Goal: Check status: Check status

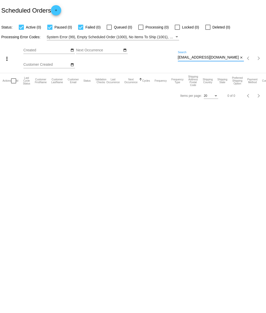
click at [214, 58] on input "[EMAIL_ADDRESS][DOMAIN_NAME]" at bounding box center [208, 57] width 61 height 4
type input "m"
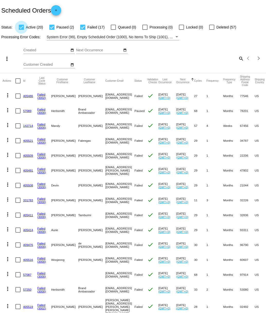
click at [31, 27] on span "Active (20)" at bounding box center [34, 27] width 17 height 6
click at [21, 30] on input "Active (20)" at bounding box center [21, 30] width 0 height 0
click at [31, 27] on span "Active (20)" at bounding box center [34, 27] width 17 height 6
click at [21, 30] on input "Active (20)" at bounding box center [21, 30] width 0 height 0
checkbox input "true"
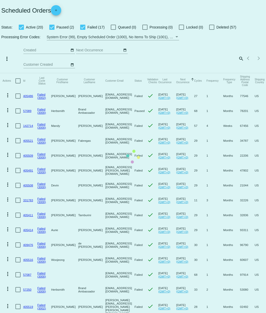
click at [50, 73] on mat-table "Actions Id Last Cycle Status Customer FirstName Customer LastName Customer Emai…" at bounding box center [133, 224] width 266 height 303
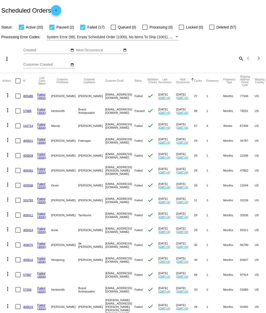
click at [51, 28] on div at bounding box center [51, 27] width 5 height 5
click at [52, 30] on input "Paused (2)" at bounding box center [52, 30] width 0 height 0
checkbox input "false"
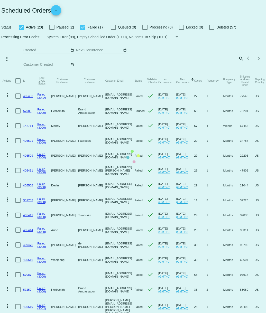
drag, startPoint x: 82, startPoint y: 26, endPoint x: 86, endPoint y: 27, distance: 4.1
click at [82, 26] on app-dashboard-scheduled-orders "Scheduled Orders add Status: Active (20) Paused (2) Failed (17) Queued (0) Proc…" at bounding box center [133, 203] width 266 height 406
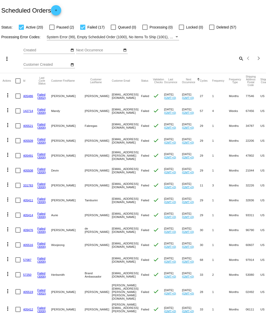
click at [82, 27] on div at bounding box center [82, 27] width 5 height 5
click at [82, 30] on input "Failed (17)" at bounding box center [82, 30] width 0 height 0
checkbox input "false"
